Goal: Navigation & Orientation: Find specific page/section

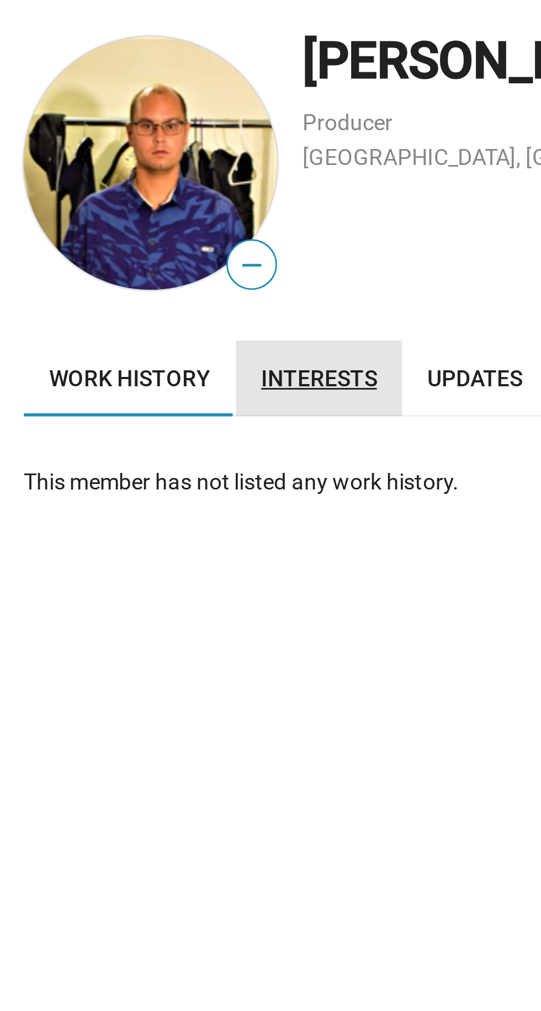
click at [127, 174] on span "Interests" at bounding box center [114, 171] width 40 height 9
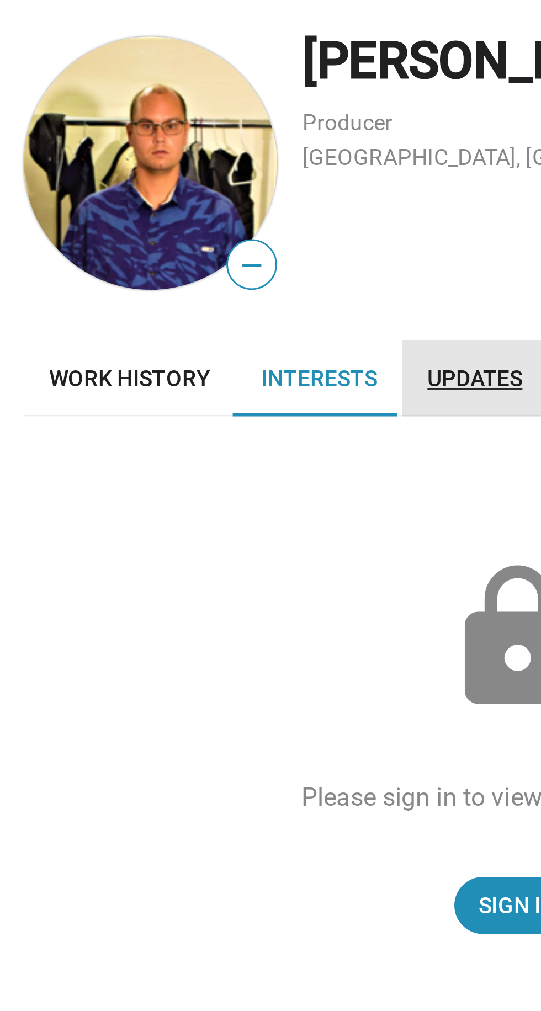
click at [178, 166] on link "Updates" at bounding box center [168, 171] width 51 height 26
